Goal: Transaction & Acquisition: Purchase product/service

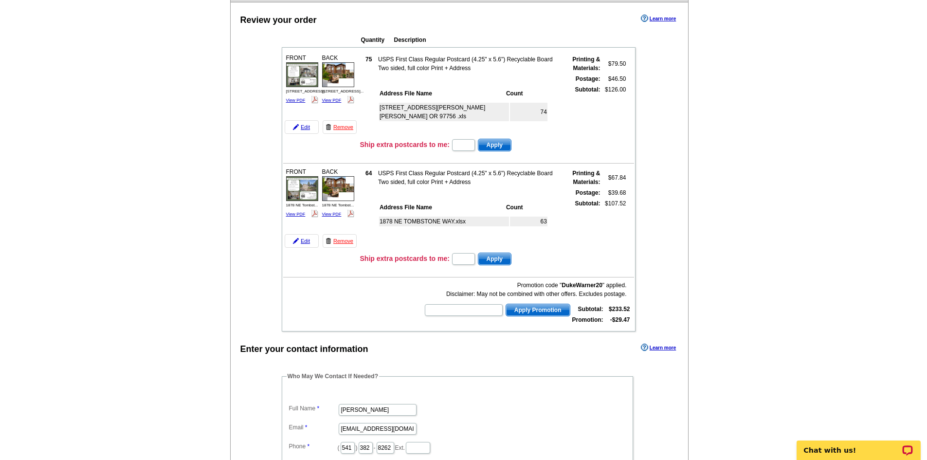
scroll to position [97, 0]
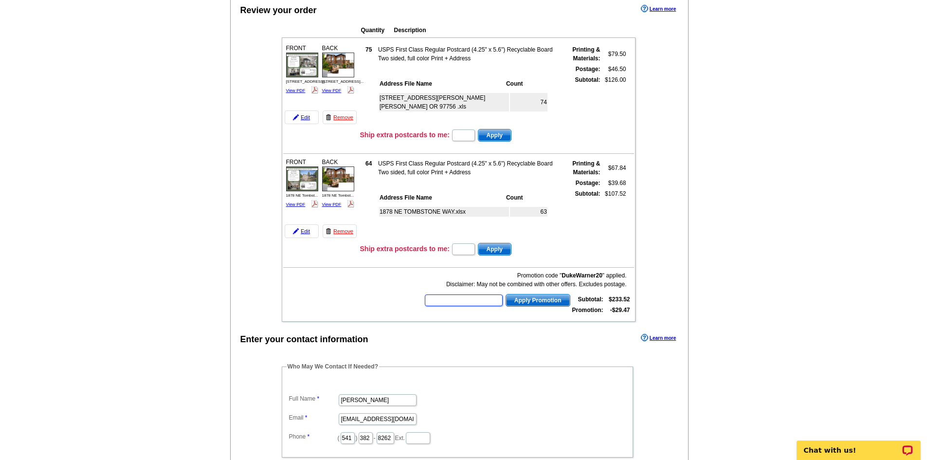
click at [463, 303] on input "text" at bounding box center [464, 300] width 78 height 12
type input "HURRY40"
click at [552, 303] on span "Apply Promotion" at bounding box center [538, 300] width 64 height 12
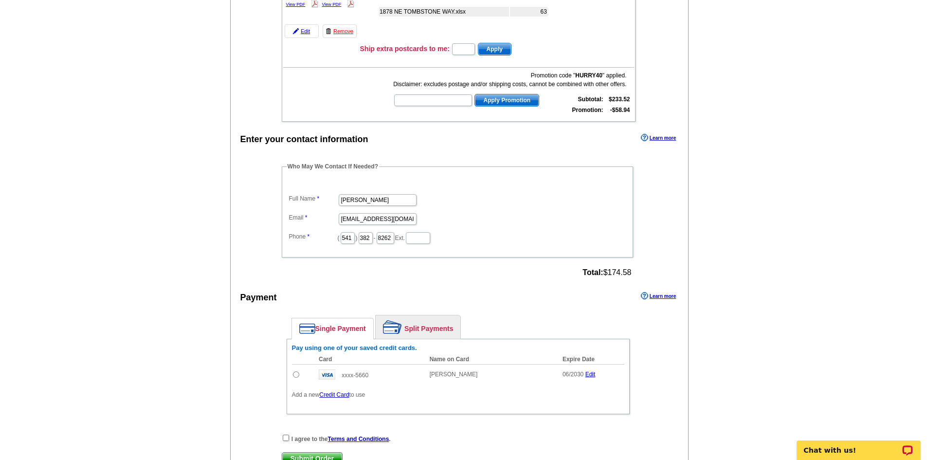
scroll to position [389, 0]
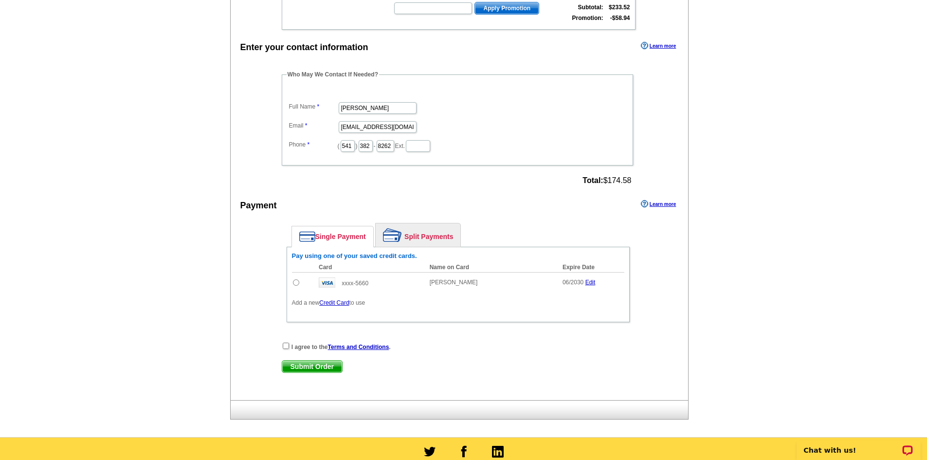
click at [293, 283] on input "radio" at bounding box center [296, 282] width 6 height 6
radio input "true"
click at [286, 349] on input "checkbox" at bounding box center [286, 346] width 6 height 6
checkbox input "true"
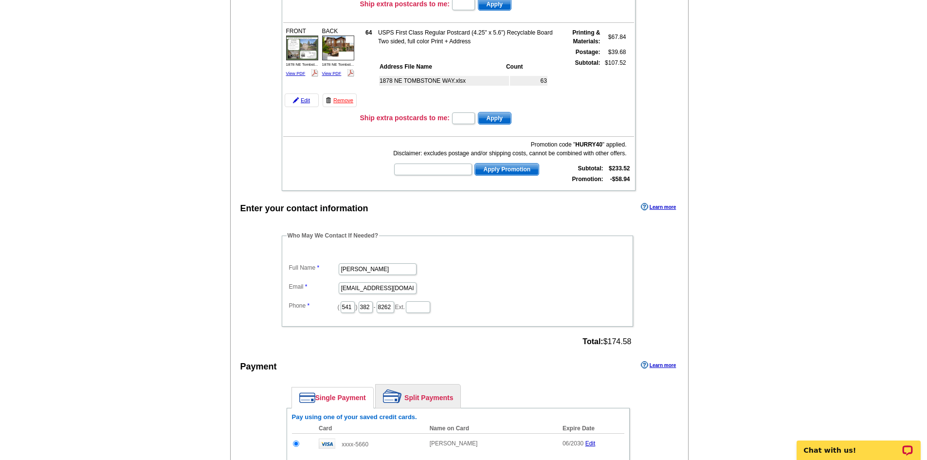
scroll to position [438, 0]
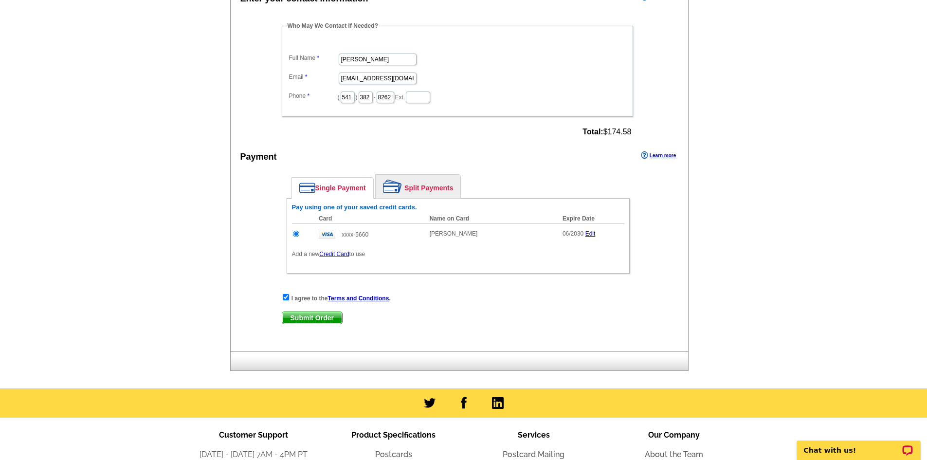
click at [326, 322] on span "Submit Order" at bounding box center [312, 318] width 60 height 12
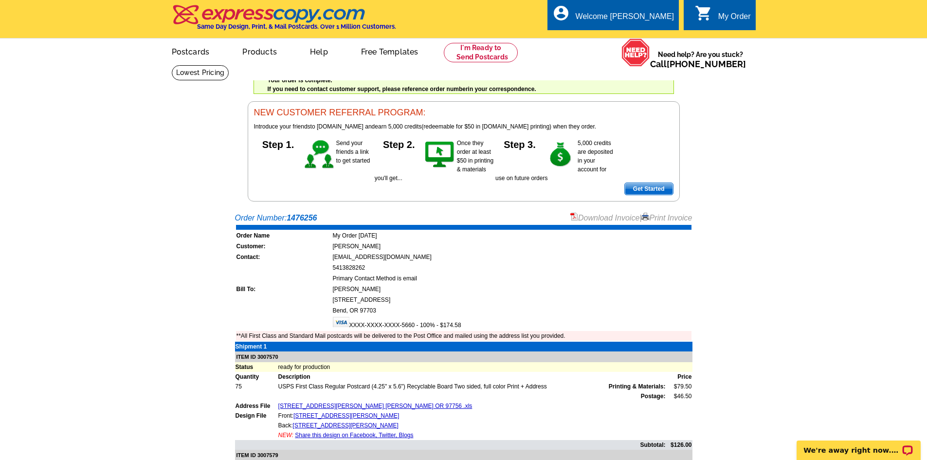
drag, startPoint x: 685, startPoint y: 221, endPoint x: 710, endPoint y: 400, distance: 180.2
click at [685, 221] on link "Print Invoice" at bounding box center [666, 218] width 51 height 8
